Goal: Navigation & Orientation: Find specific page/section

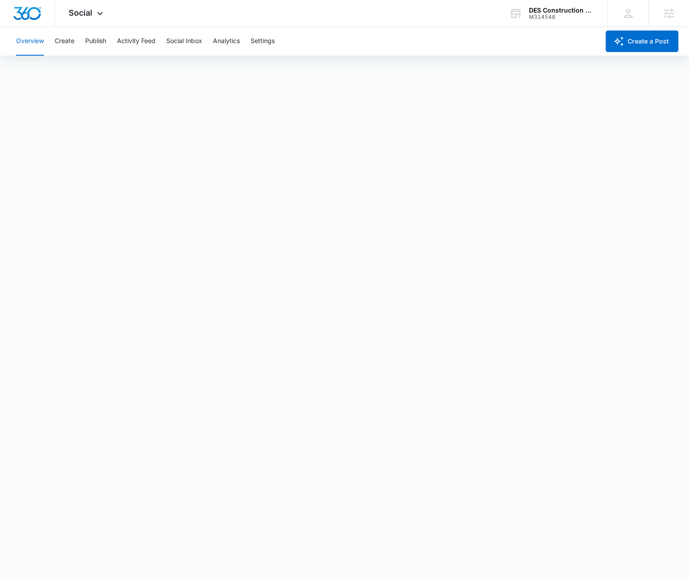
click at [78, 45] on div "Overview Create Publish Activity Feed Social Inbox Analytics Settings" at bounding box center [305, 41] width 589 height 29
click at [70, 41] on button "Create" at bounding box center [65, 41] width 20 height 29
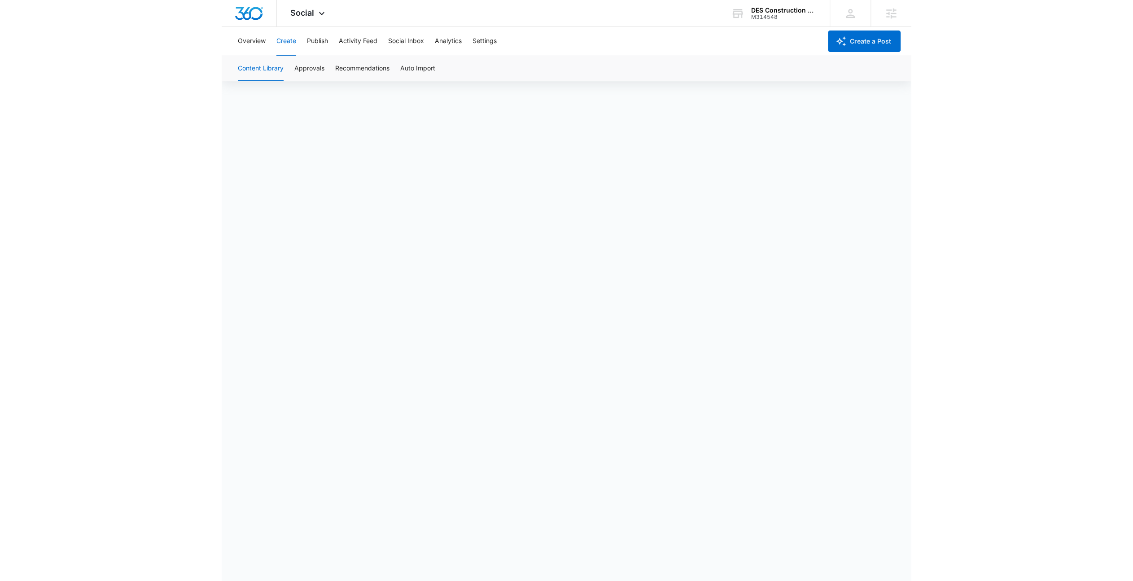
scroll to position [6, 0]
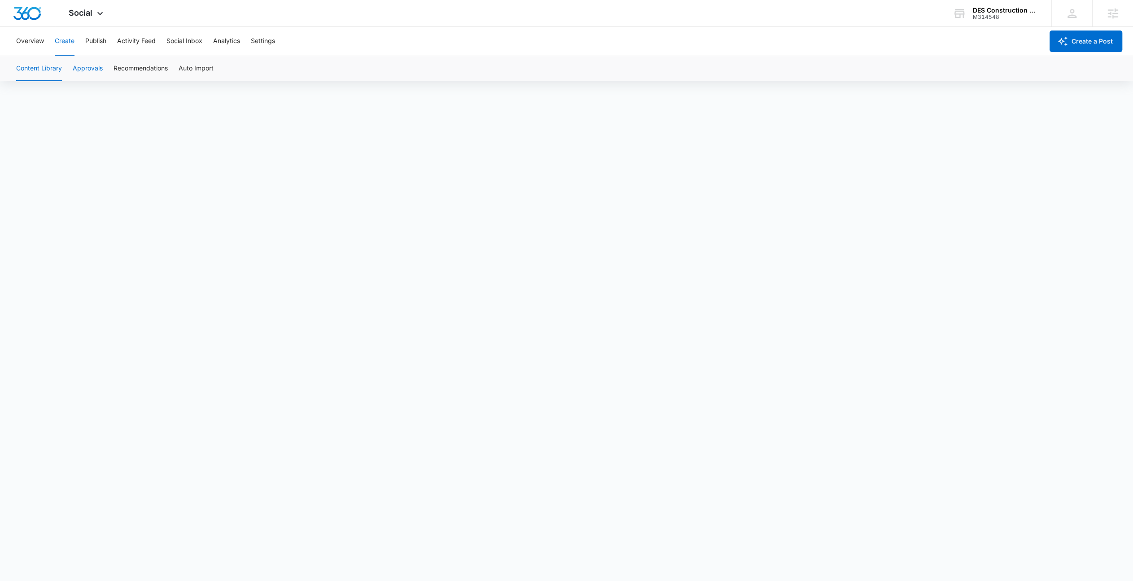
click at [89, 74] on button "Approvals" at bounding box center [88, 68] width 30 height 25
click at [97, 46] on button "Publish" at bounding box center [95, 41] width 21 height 29
click at [74, 71] on button "Schedules" at bounding box center [68, 68] width 31 height 25
